Goal: Task Accomplishment & Management: Use online tool/utility

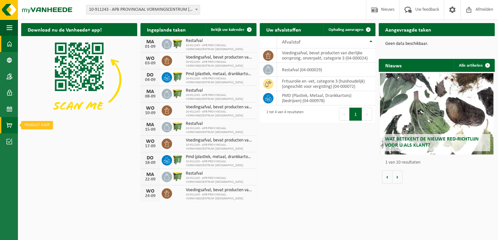
click at [16, 125] on link "Product Shop" at bounding box center [9, 125] width 18 height 16
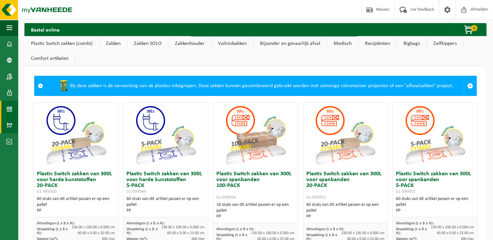
drag, startPoint x: 0, startPoint y: 0, endPoint x: 15, endPoint y: 108, distance: 109.4
click at [15, 108] on link "Kalender" at bounding box center [9, 109] width 18 height 16
click at [13, 110] on link "Kalender" at bounding box center [9, 109] width 18 height 16
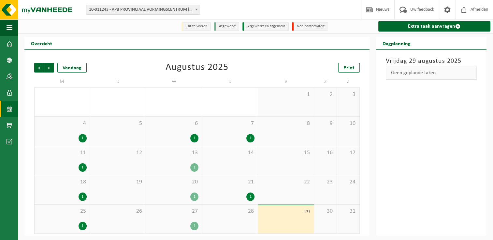
scroll to position [1, 0]
click at [48, 65] on span "Volgende" at bounding box center [49, 68] width 10 height 10
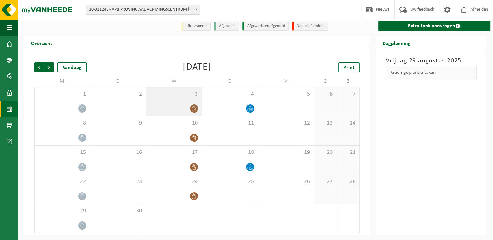
click at [194, 110] on icon at bounding box center [194, 109] width 6 height 6
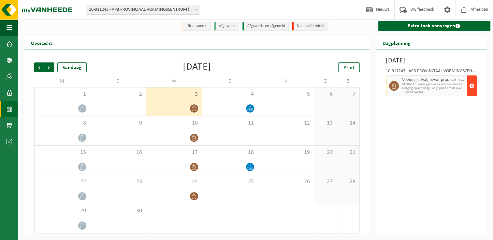
click at [472, 87] on span "button" at bounding box center [471, 85] width 5 height 13
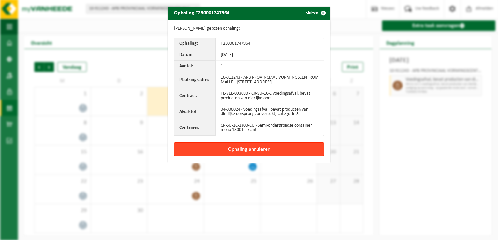
click at [245, 147] on button "Ophaling annuleren" at bounding box center [249, 150] width 150 height 14
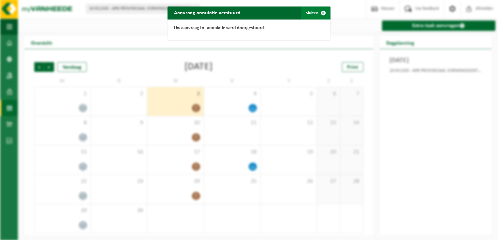
click at [320, 13] on span "button" at bounding box center [322, 13] width 13 height 13
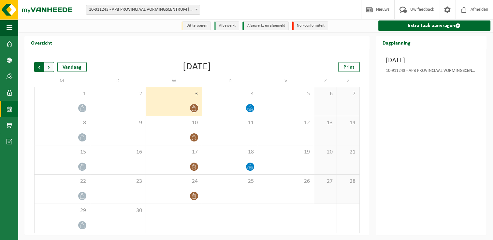
click at [51, 69] on span "Volgende" at bounding box center [49, 67] width 10 height 10
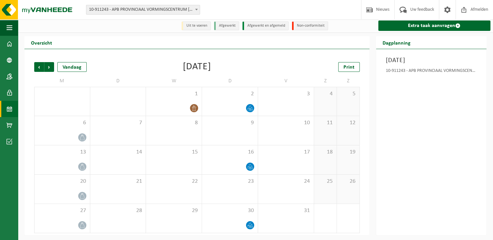
click at [51, 69] on span "Volgende" at bounding box center [49, 67] width 10 height 10
click at [37, 70] on span "Vorige" at bounding box center [39, 67] width 10 height 10
click at [189, 132] on div "8" at bounding box center [174, 130] width 56 height 29
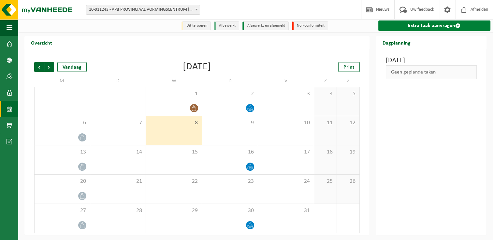
click at [455, 27] on span at bounding box center [457, 25] width 5 height 5
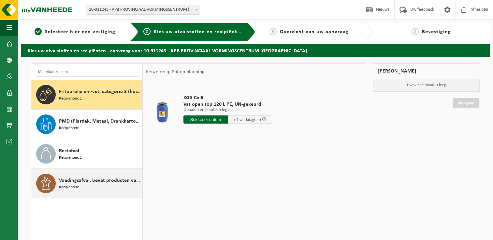
click at [90, 187] on div "Voedingsafval, bevat producten van dierlijke oorsprong, onverpakt, categorie 3 …" at bounding box center [99, 184] width 81 height 20
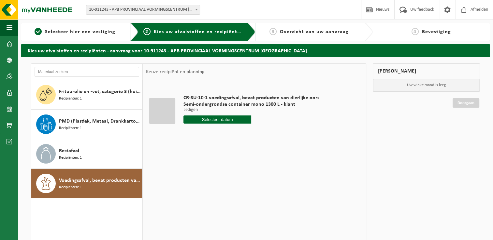
click at [240, 123] on input "text" at bounding box center [217, 120] width 68 height 8
click at [257, 134] on icon at bounding box center [257, 134] width 10 height 10
click at [211, 168] on div "8" at bounding box center [211, 167] width 11 height 10
type input "Van 2025-10-08"
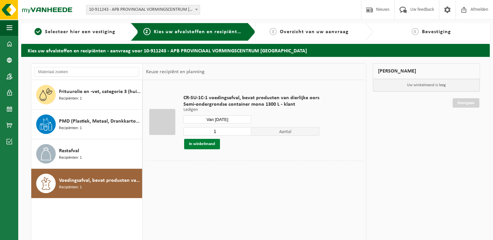
click at [207, 143] on button "In winkelmand" at bounding box center [202, 144] width 36 height 10
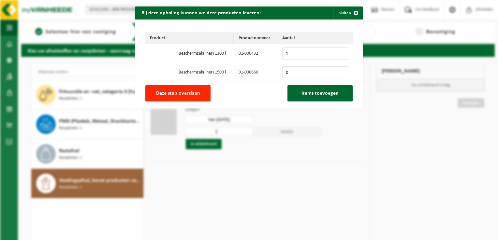
click at [339, 52] on input "1" at bounding box center [315, 54] width 66 height 12
type input "2"
click at [339, 52] on input "2" at bounding box center [315, 54] width 66 height 12
click at [315, 93] on span "Items toevoegen" at bounding box center [319, 93] width 37 height 5
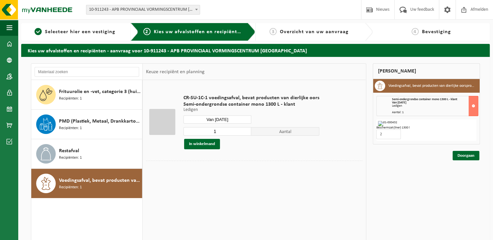
click at [228, 118] on input "Van 2025-10-08" at bounding box center [217, 120] width 68 height 8
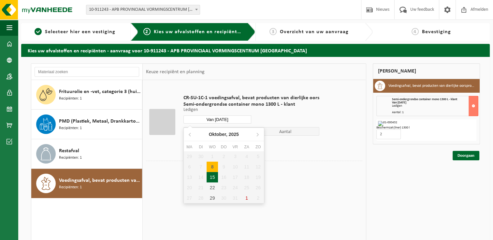
click at [211, 176] on div "15" at bounding box center [211, 177] width 11 height 10
type input "Van 2025-10-15"
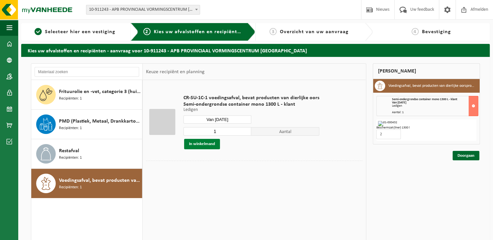
click at [214, 147] on button "In winkelmand" at bounding box center [202, 144] width 36 height 10
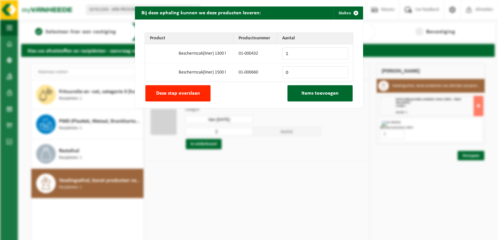
click at [339, 53] on input "1" at bounding box center [315, 54] width 66 height 12
type input "2"
click at [339, 53] on input "2" at bounding box center [315, 54] width 66 height 12
click at [331, 96] on span "Items toevoegen" at bounding box center [319, 93] width 37 height 5
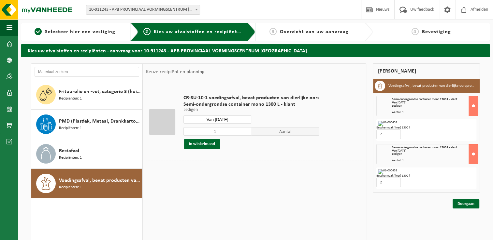
click at [232, 118] on input "Van 2025-10-15" at bounding box center [217, 120] width 68 height 8
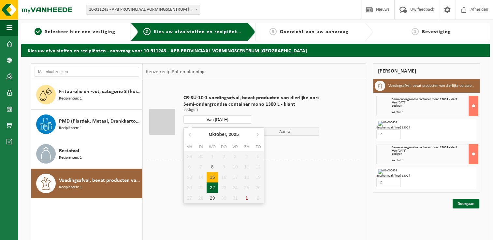
click at [214, 189] on div "22" at bounding box center [211, 188] width 11 height 10
type input "Van 2025-10-22"
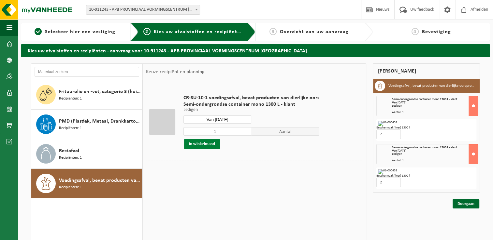
click at [210, 143] on button "In winkelmand" at bounding box center [202, 144] width 36 height 10
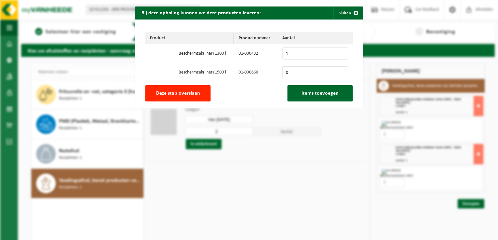
click at [342, 53] on input "1" at bounding box center [315, 54] width 66 height 12
type input "2"
click at [341, 53] on input "2" at bounding box center [315, 54] width 66 height 12
click at [330, 95] on span "Items toevoegen" at bounding box center [319, 93] width 37 height 5
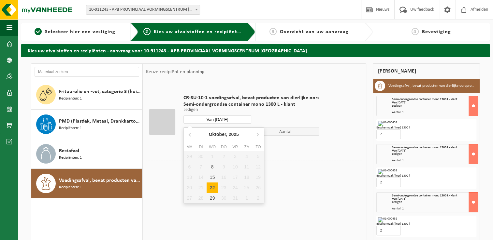
click at [224, 119] on input "Van 2025-10-22" at bounding box center [217, 120] width 68 height 8
click at [215, 199] on div "29" at bounding box center [211, 198] width 11 height 10
type input "Van 2025-10-29"
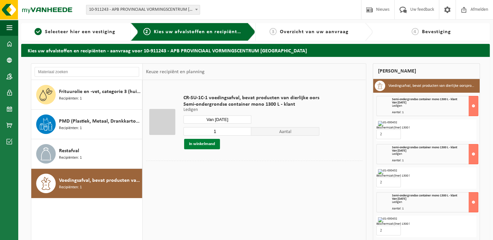
click at [213, 145] on button "In winkelmand" at bounding box center [202, 144] width 36 height 10
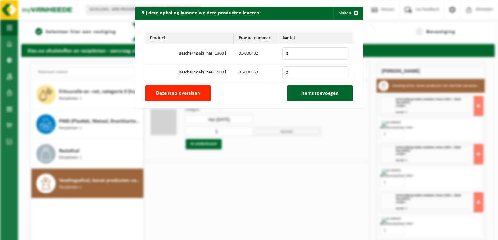
click at [334, 53] on input "0" at bounding box center [315, 54] width 66 height 12
click at [339, 51] on input "1" at bounding box center [315, 54] width 66 height 12
type input "2"
click at [339, 51] on input "2" at bounding box center [315, 54] width 66 height 12
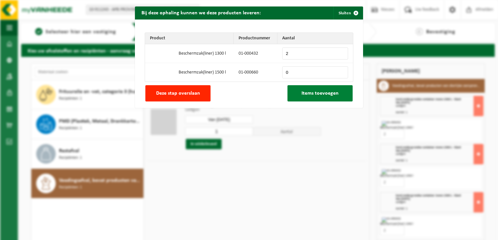
click at [313, 96] on span "Items toevoegen" at bounding box center [319, 93] width 37 height 5
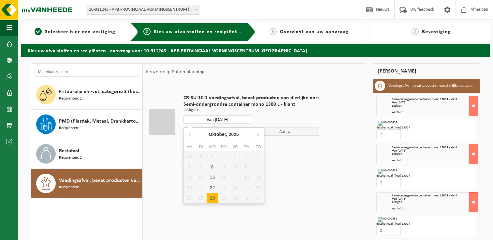
click at [233, 119] on input "Van 2025-10-29" at bounding box center [217, 120] width 68 height 8
click at [258, 132] on icon at bounding box center [257, 134] width 10 height 10
click at [189, 134] on icon at bounding box center [190, 134] width 10 height 10
click at [256, 132] on icon at bounding box center [257, 134] width 10 height 10
click at [213, 169] on div "5" at bounding box center [211, 167] width 11 height 10
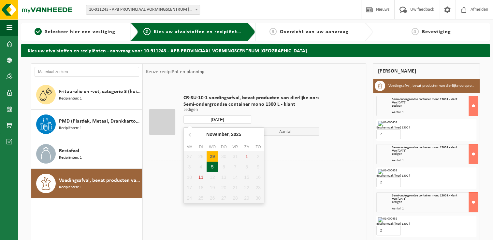
type input "Van 2025-11-05"
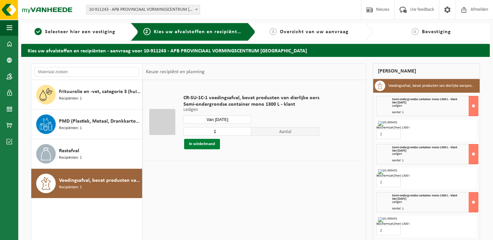
click at [216, 145] on button "In winkelmand" at bounding box center [202, 144] width 36 height 10
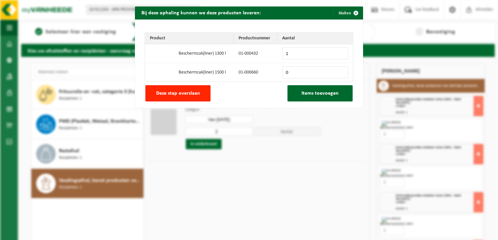
click at [338, 52] on input "1" at bounding box center [315, 54] width 66 height 12
type input "2"
click at [338, 52] on input "2" at bounding box center [315, 54] width 66 height 12
click at [326, 91] on span "Items toevoegen" at bounding box center [319, 93] width 37 height 5
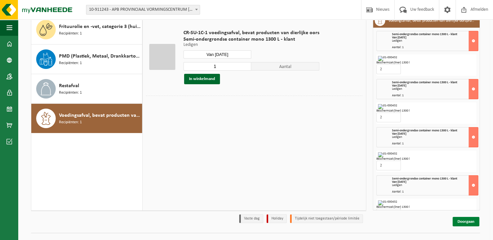
click at [463, 222] on link "Doorgaan" at bounding box center [465, 221] width 27 height 9
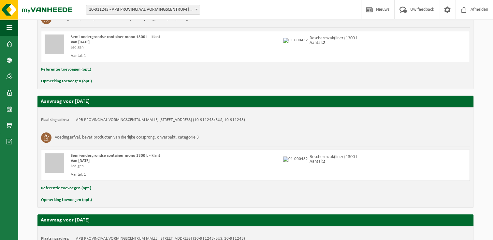
scroll to position [513, 0]
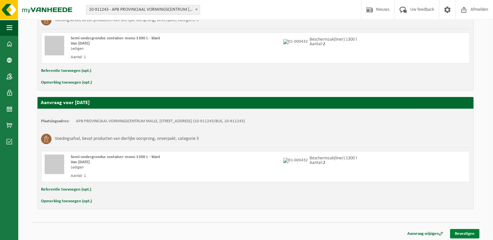
click at [466, 233] on link "Bevestigen" at bounding box center [464, 233] width 29 height 9
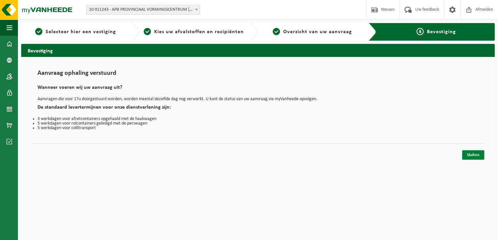
click at [473, 156] on link "Sluiten" at bounding box center [473, 154] width 22 height 9
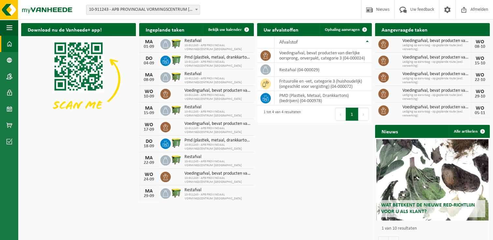
click at [441, 210] on h2 "Wat betekent de nieuwe RED-richtlijn voor u als klant?" at bounding box center [432, 208] width 106 height 17
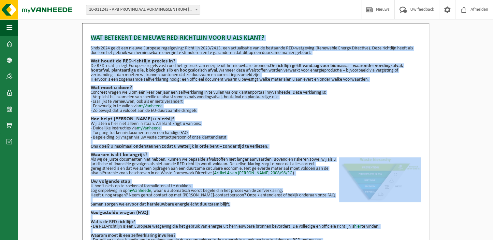
scroll to position [68, 0]
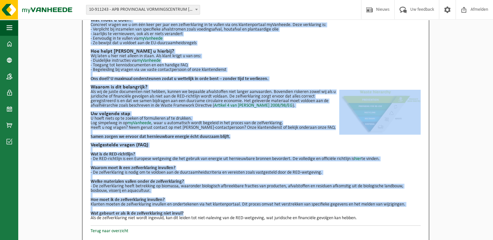
drag, startPoint x: 90, startPoint y: 38, endPoint x: 362, endPoint y: 217, distance: 325.2
click at [362, 217] on div "Wat betekent de nieuwe RED-richtlijn voor u als klant? Sinds 2024 geldt een nie…" at bounding box center [256, 91] width 330 height 259
copy div "Lor ipsumdol si ametco ADI-elitseddo eius t inc utlab? Etdol 1191 magna ali eni…"
